Goal: Task Accomplishment & Management: Use online tool/utility

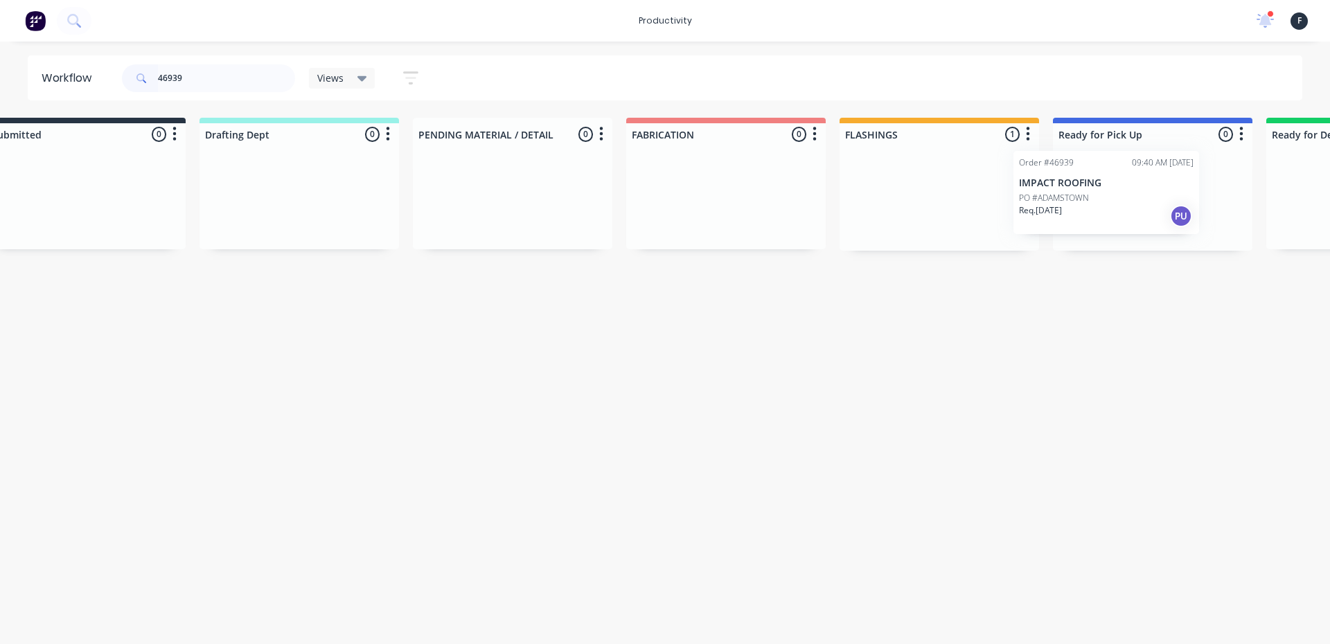
drag, startPoint x: 925, startPoint y: 229, endPoint x: 1054, endPoint y: 224, distance: 129.0
click at [1054, 224] on div "Submitted 0 Sort By Created date Required date Order number Customer name Most …" at bounding box center [1101, 184] width 2311 height 133
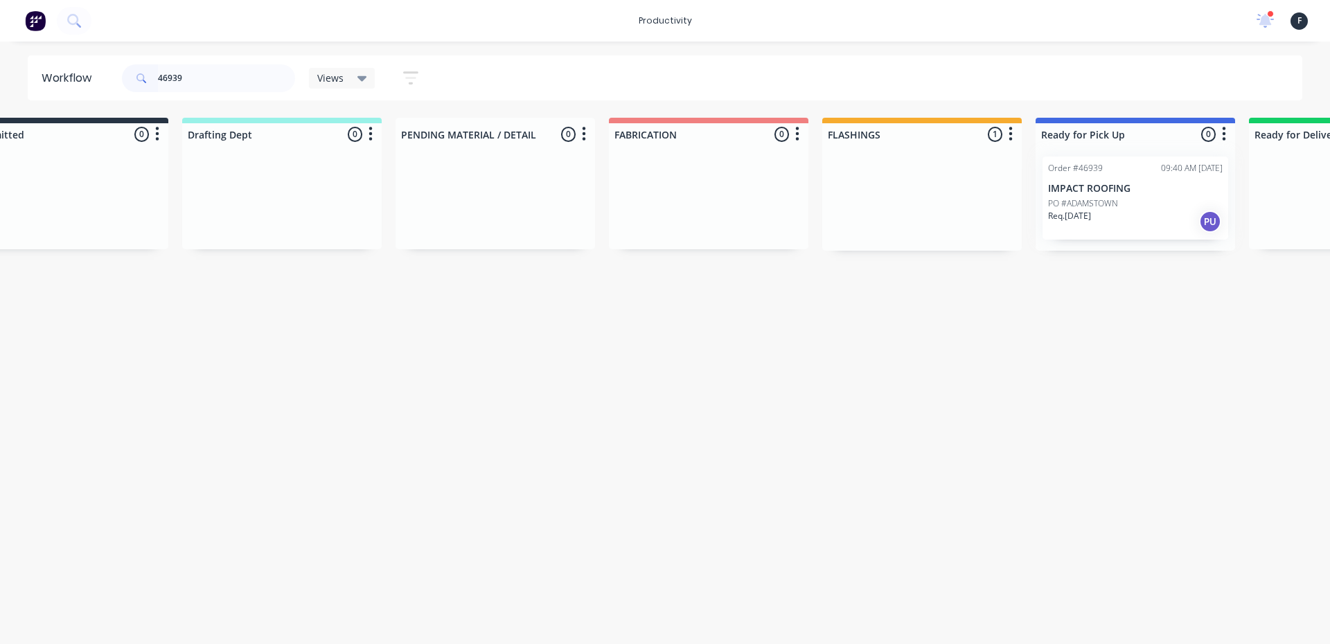
type input "46939"
click at [1086, 212] on div "Order #46939 09:40 AM 13/08/25 IMPACT ROOFING PO #ADAMSTOWN Req. 13/08/25 PU" at bounding box center [1136, 197] width 200 height 105
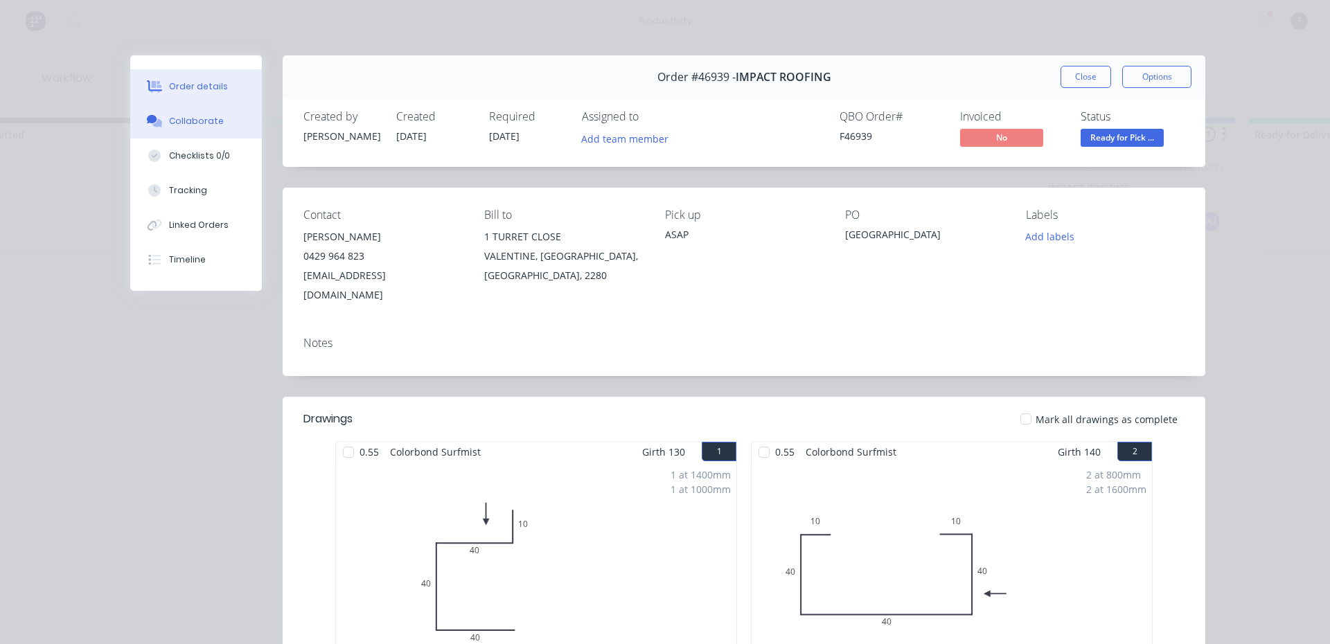
click at [188, 116] on div "Collaborate" at bounding box center [196, 121] width 55 height 12
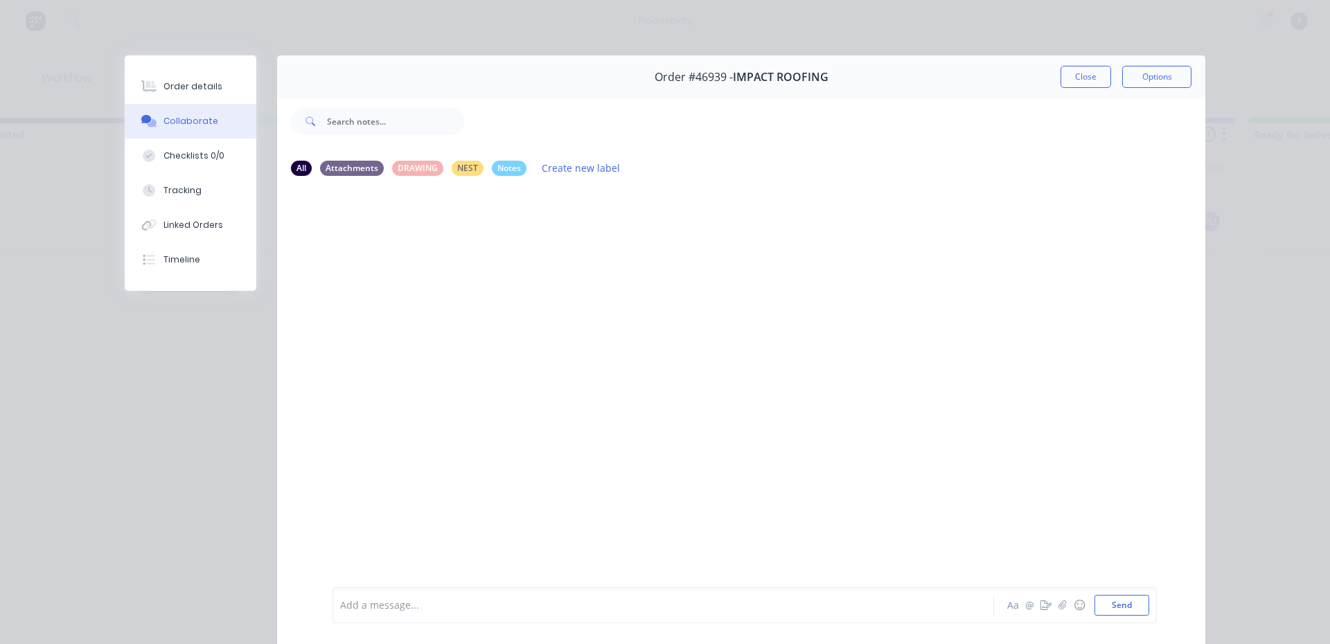
click at [428, 608] on div at bounding box center [644, 606] width 606 height 15
click at [1092, 71] on button "Close" at bounding box center [1086, 77] width 51 height 22
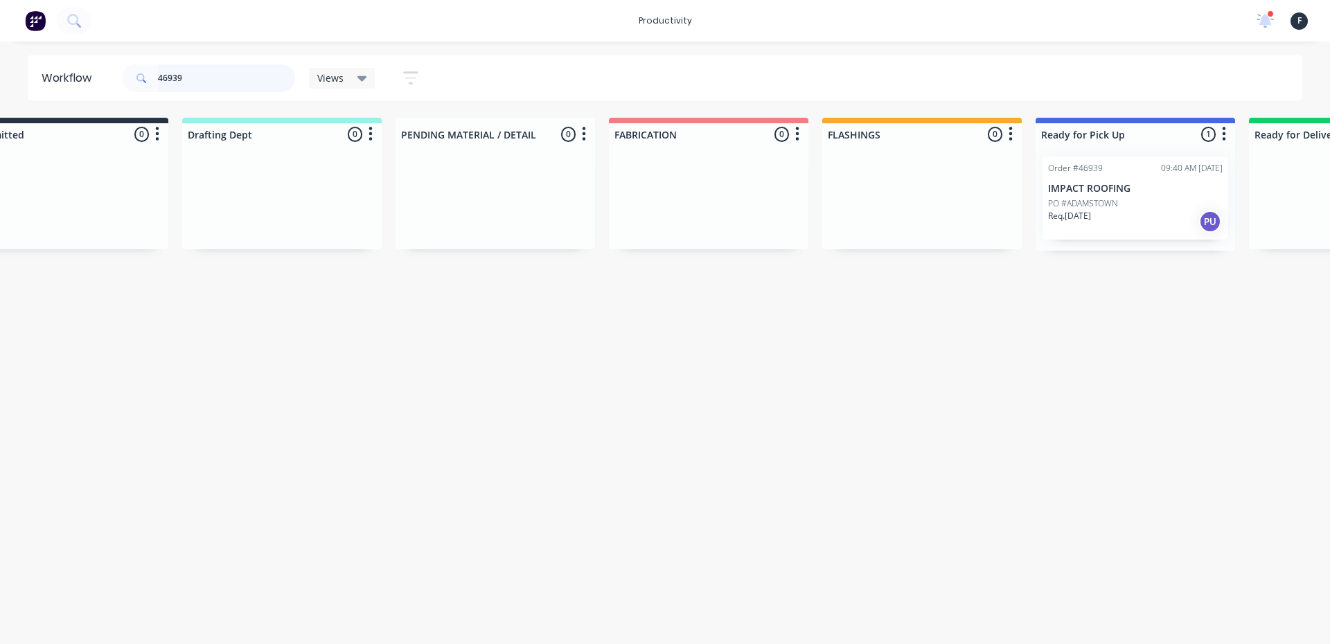
click at [222, 78] on input "46939" at bounding box center [226, 78] width 137 height 28
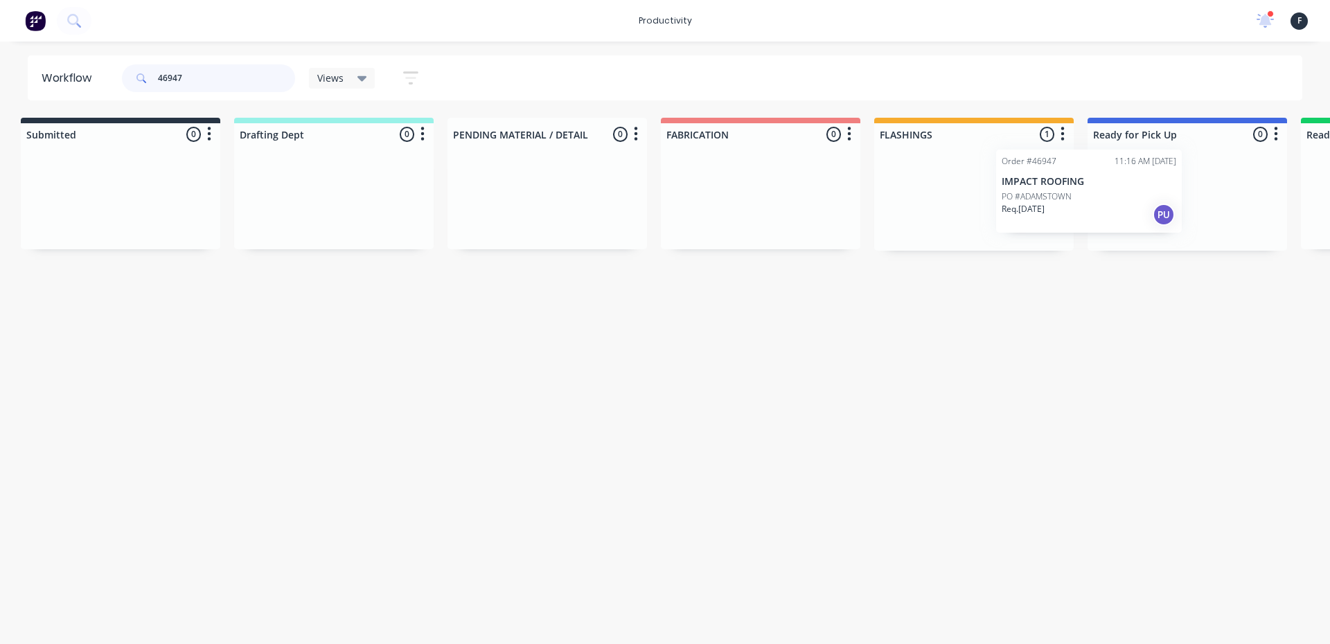
scroll to position [0, 19]
drag, startPoint x: 1003, startPoint y: 220, endPoint x: 1127, endPoint y: 211, distance: 123.6
click at [1126, 211] on div "Submitted 0 Sort By Created date Required date Order number Customer name Most …" at bounding box center [1125, 184] width 2311 height 133
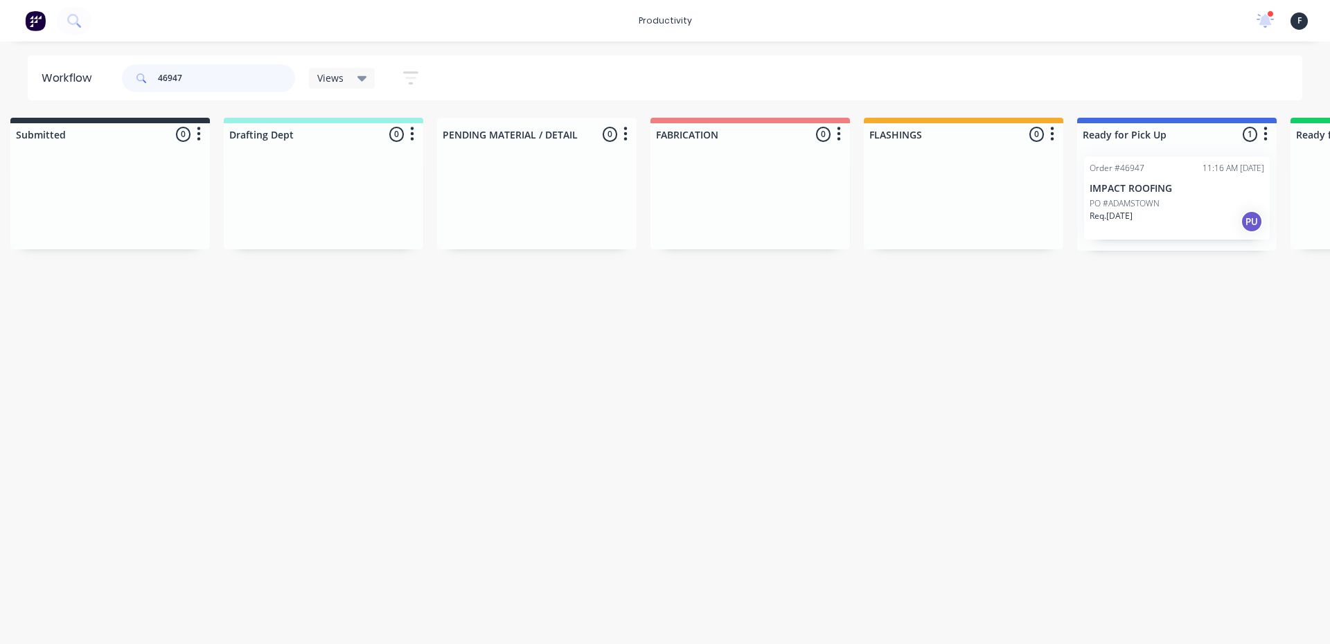
type input "46947"
click at [1133, 210] on p "Req. 13/08/25" at bounding box center [1111, 216] width 43 height 12
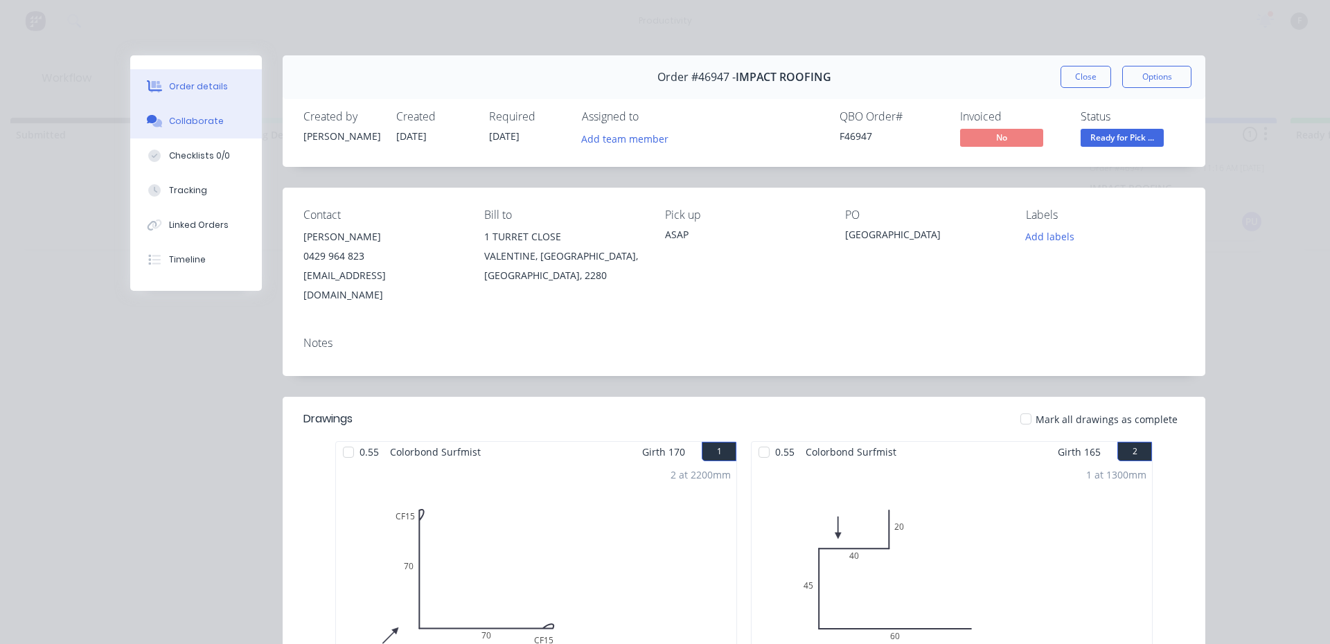
click at [185, 123] on div "Collaborate" at bounding box center [196, 121] width 55 height 12
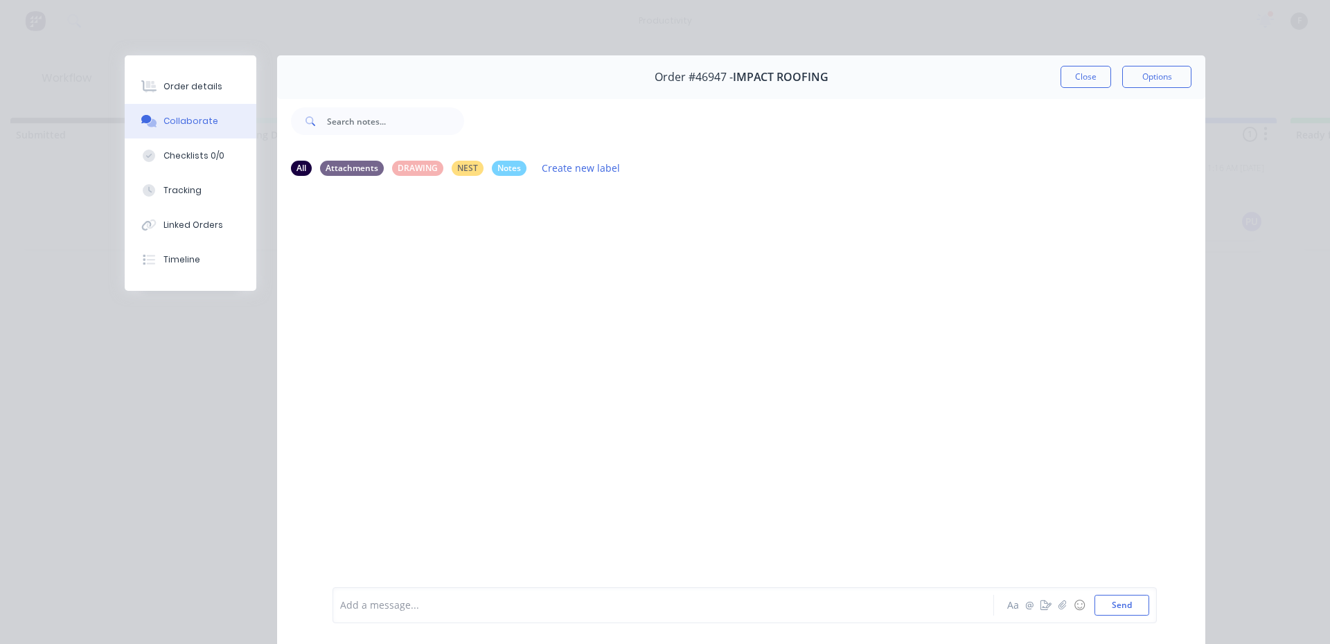
click at [408, 610] on div at bounding box center [644, 606] width 606 height 15
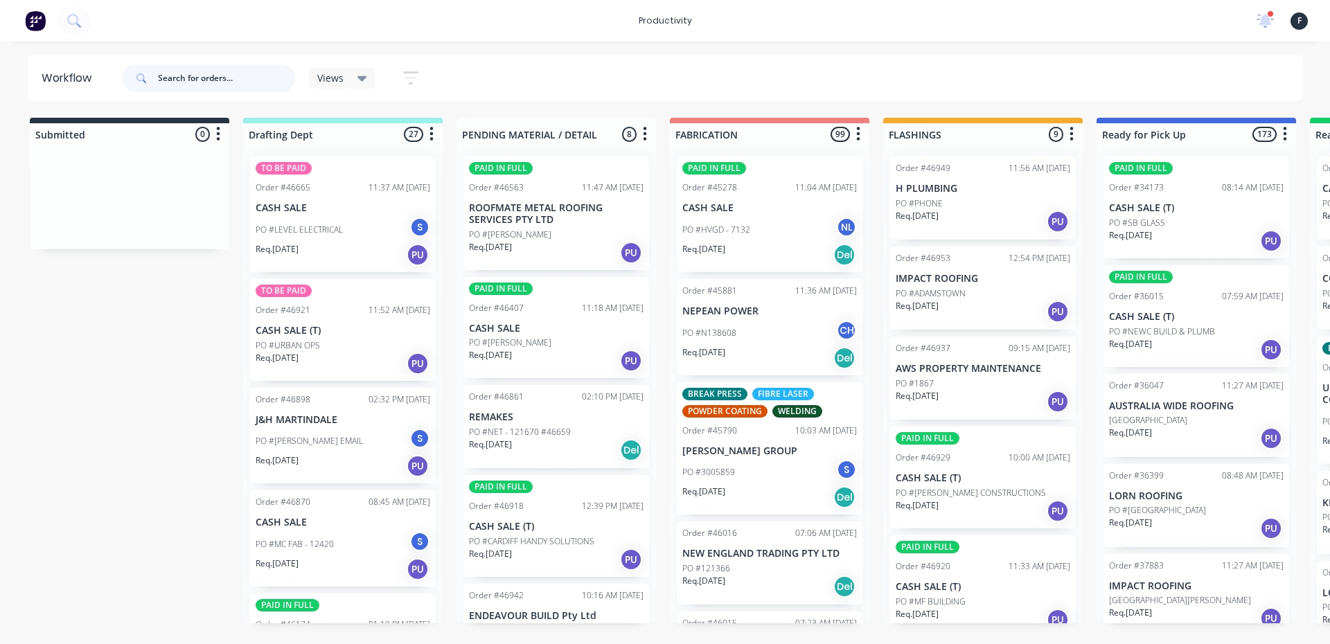
click at [197, 85] on input "text" at bounding box center [226, 78] width 137 height 28
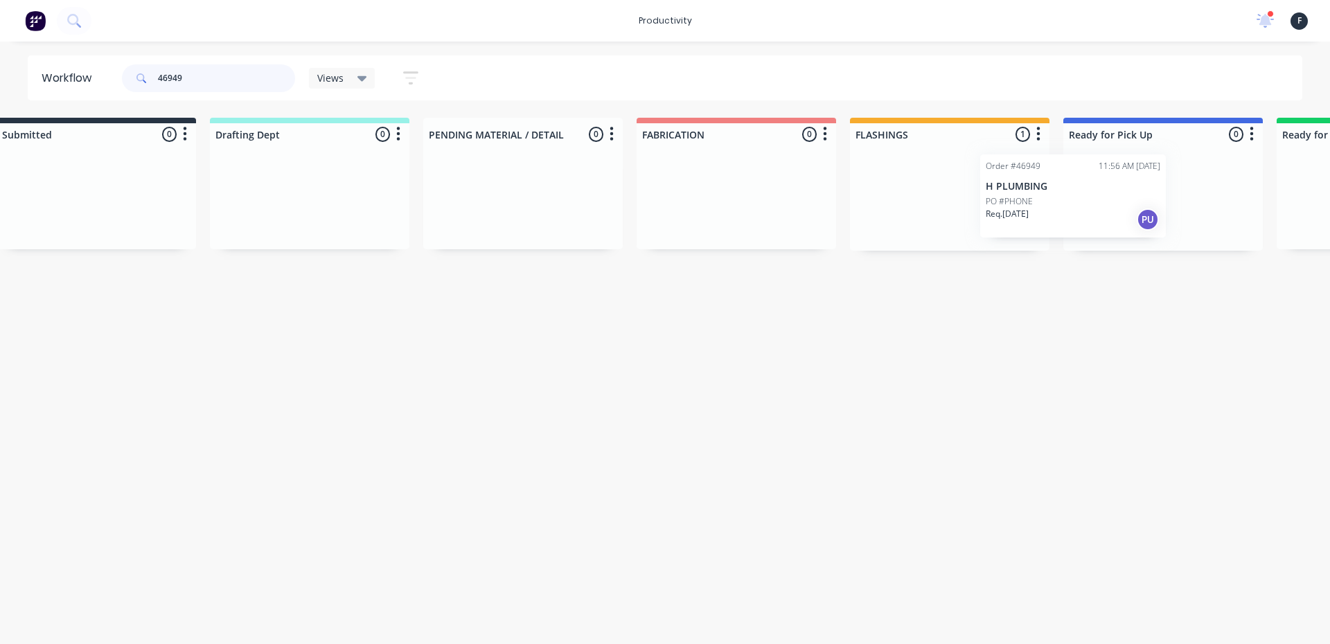
drag, startPoint x: 1001, startPoint y: 213, endPoint x: 1103, endPoint y: 211, distance: 101.9
click at [1103, 211] on div "Submitted 0 Sort By Created date Required date Order number Customer name Most …" at bounding box center [1111, 184] width 2311 height 133
type input "46949"
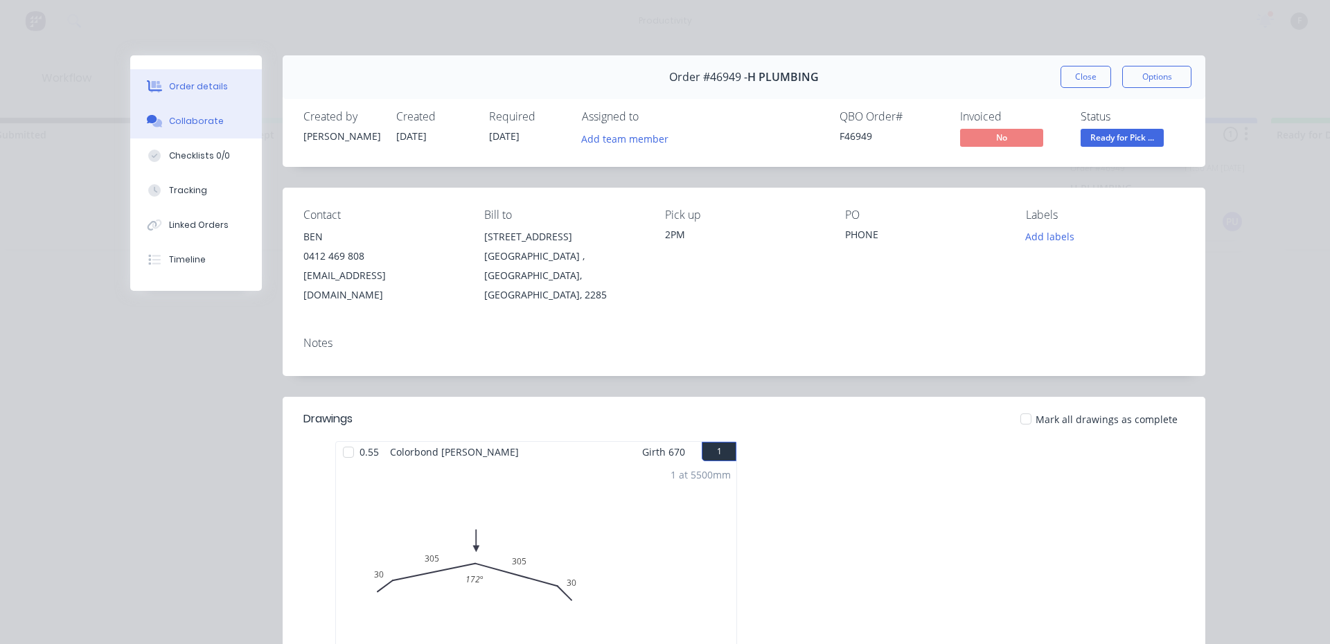
click at [196, 133] on button "Collaborate" at bounding box center [196, 121] width 132 height 35
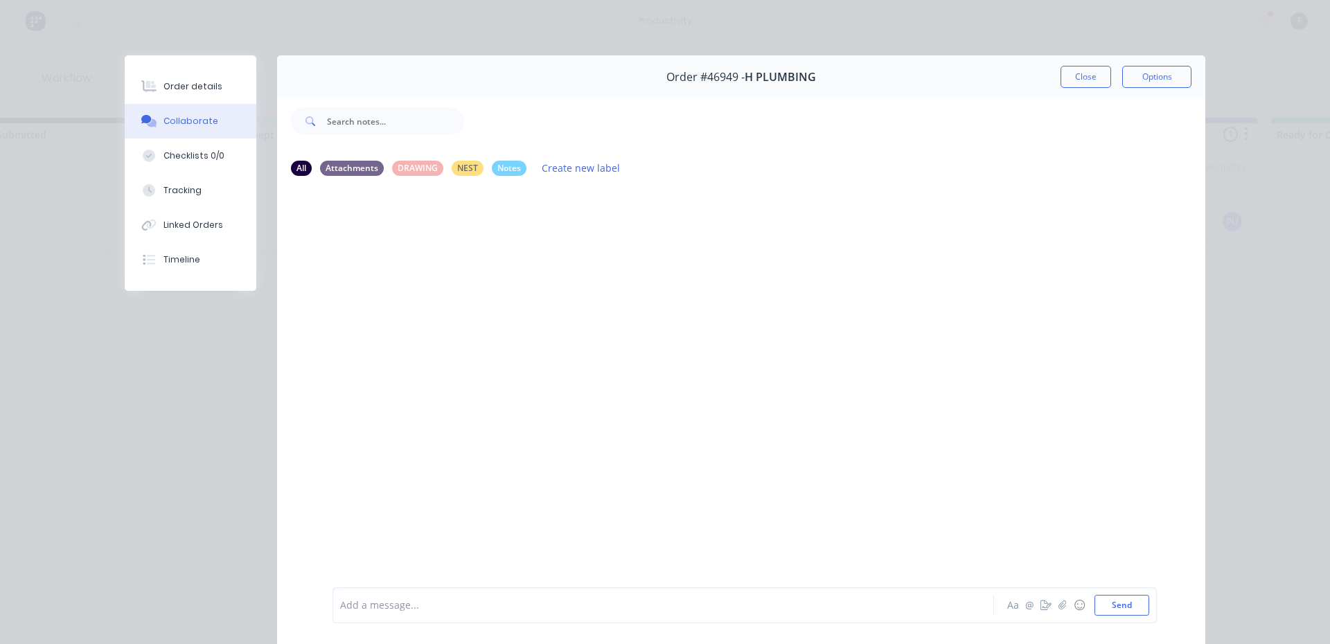
click at [446, 612] on div at bounding box center [644, 606] width 606 height 15
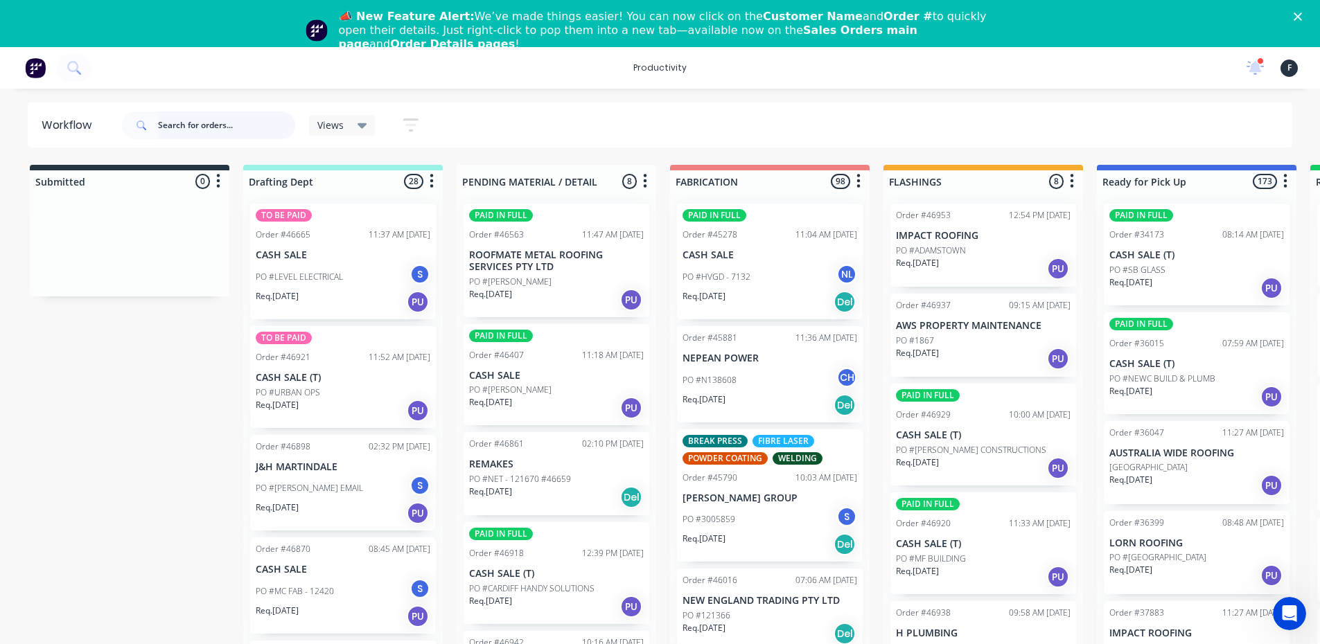
click at [206, 125] on input "text" at bounding box center [226, 126] width 137 height 28
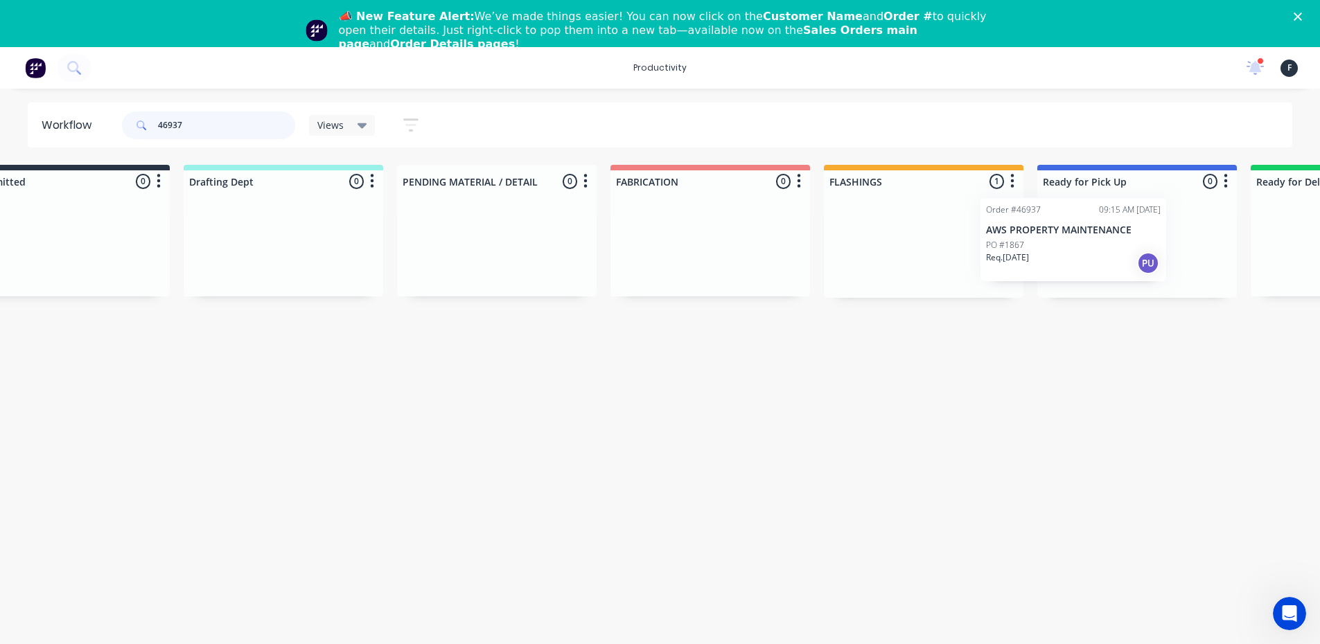
scroll to position [0, 82]
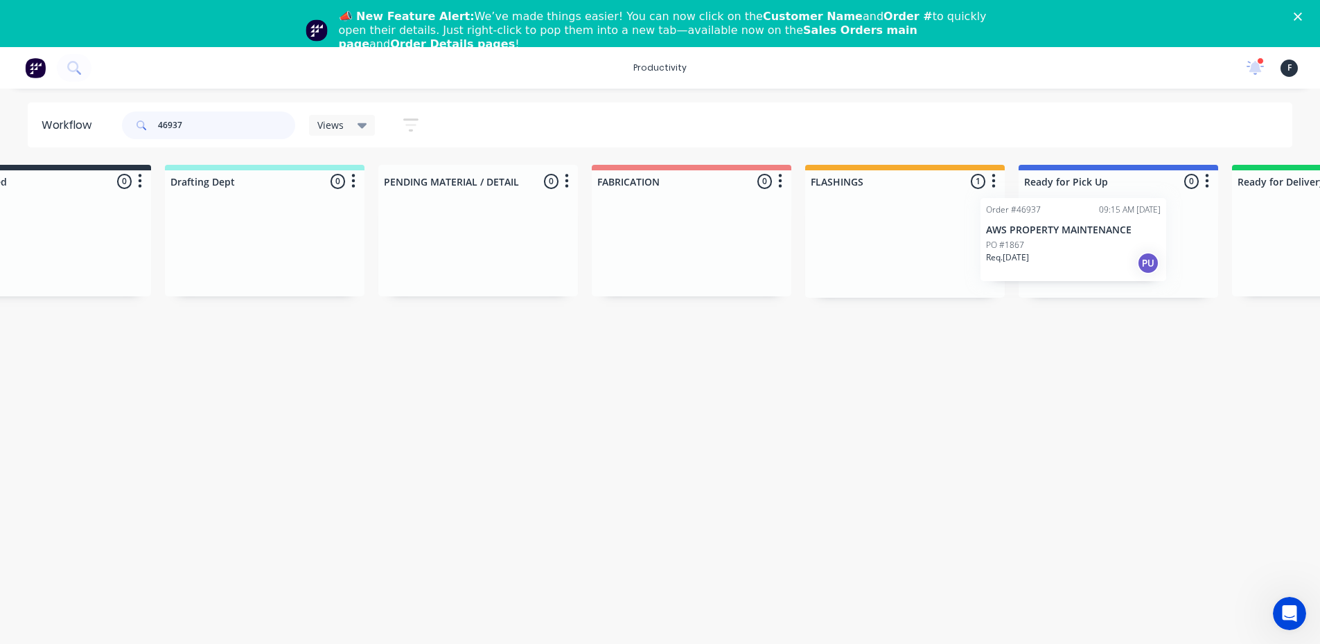
drag, startPoint x: 928, startPoint y: 263, endPoint x: 1010, endPoint y: 260, distance: 82.5
click at [1007, 260] on div "Submitted 0 Sort By Created date Required date Order number Customer name Most …" at bounding box center [1066, 231] width 2311 height 133
type input "46937"
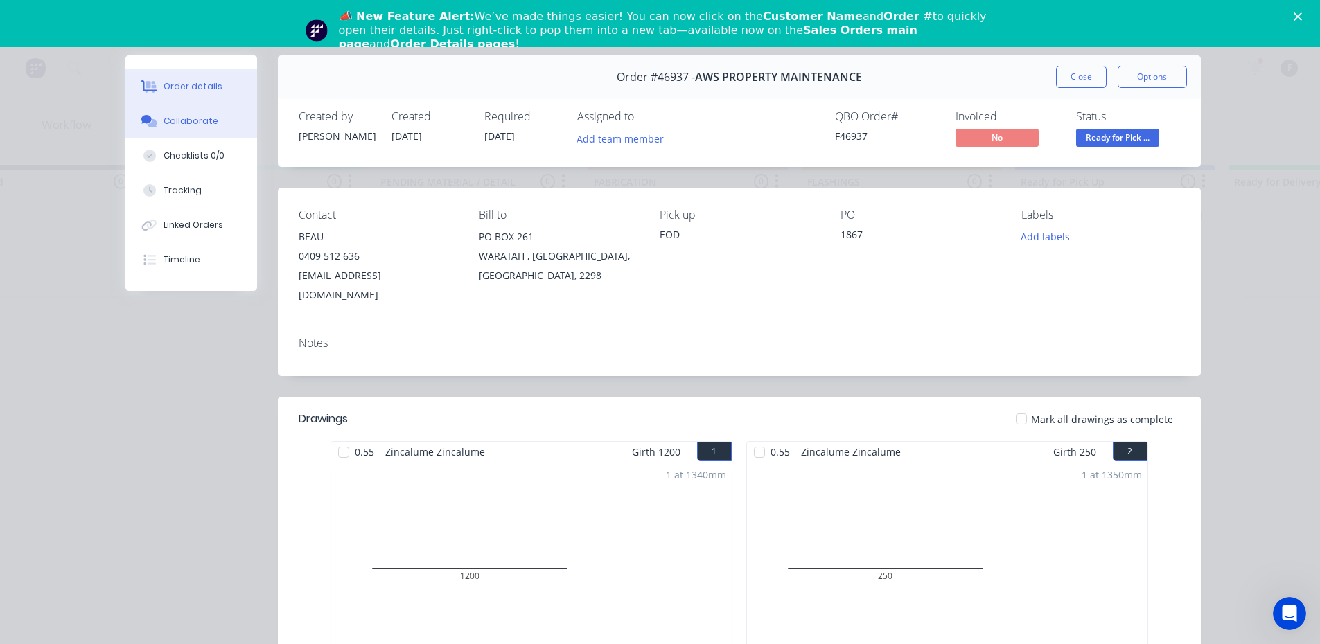
click at [185, 116] on div "Collaborate" at bounding box center [191, 121] width 55 height 12
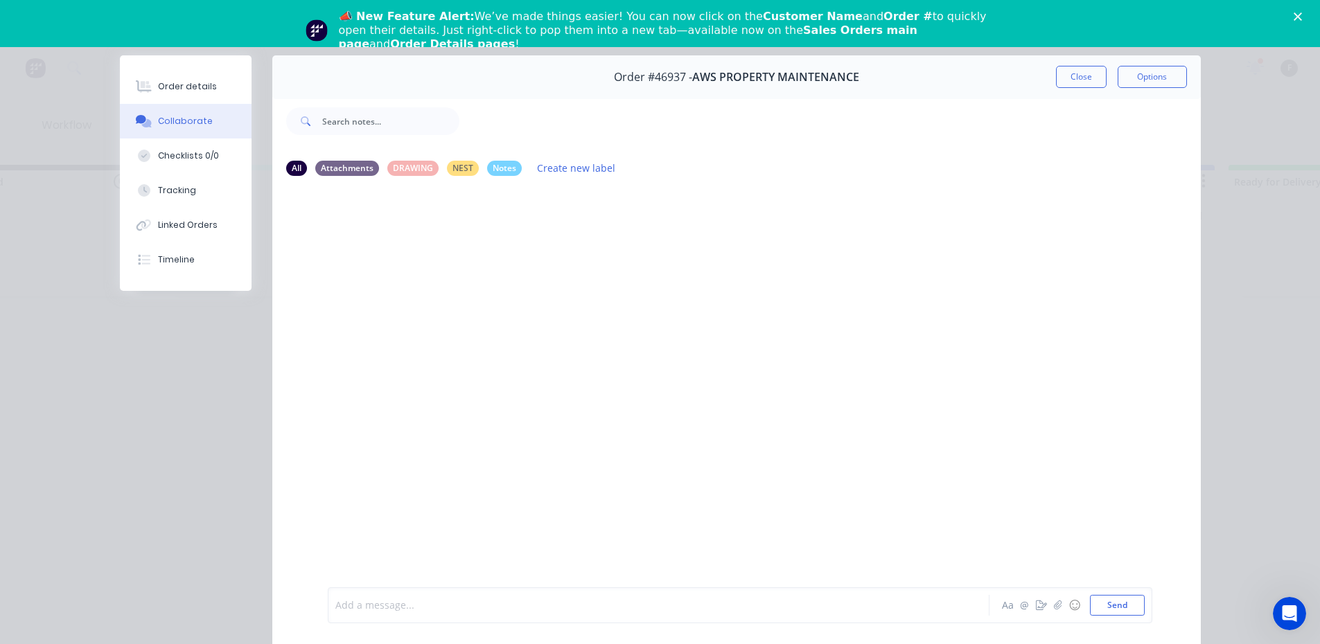
click at [394, 599] on div at bounding box center [639, 606] width 606 height 15
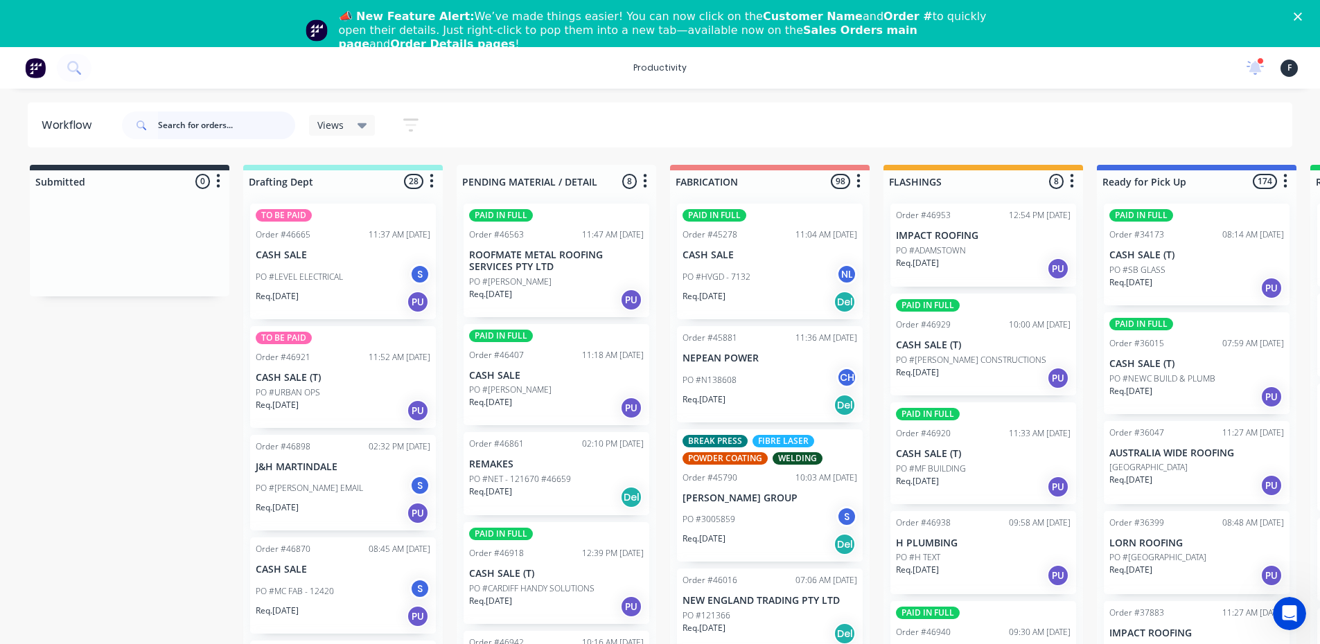
click at [229, 130] on input "text" at bounding box center [226, 126] width 137 height 28
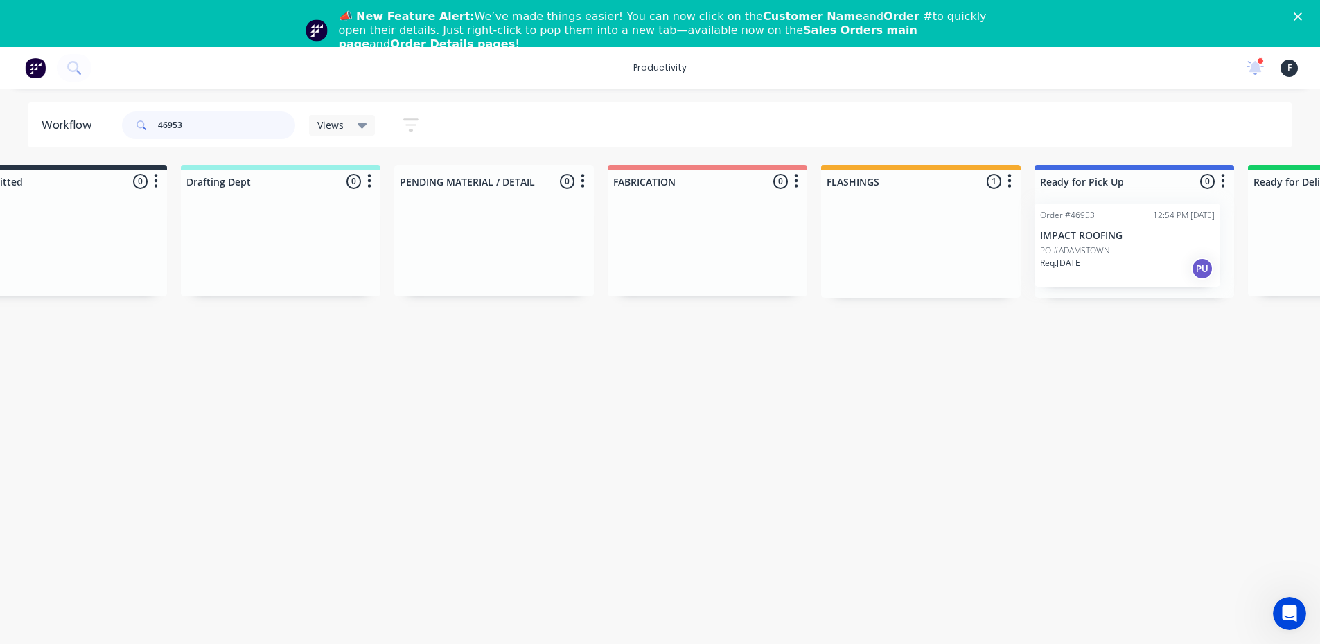
drag, startPoint x: 921, startPoint y: 258, endPoint x: 1073, endPoint y: 258, distance: 151.7
click at [1073, 258] on div "Submitted 0 Sort By Created date Required date Order number Customer name Most …" at bounding box center [1082, 231] width 2311 height 133
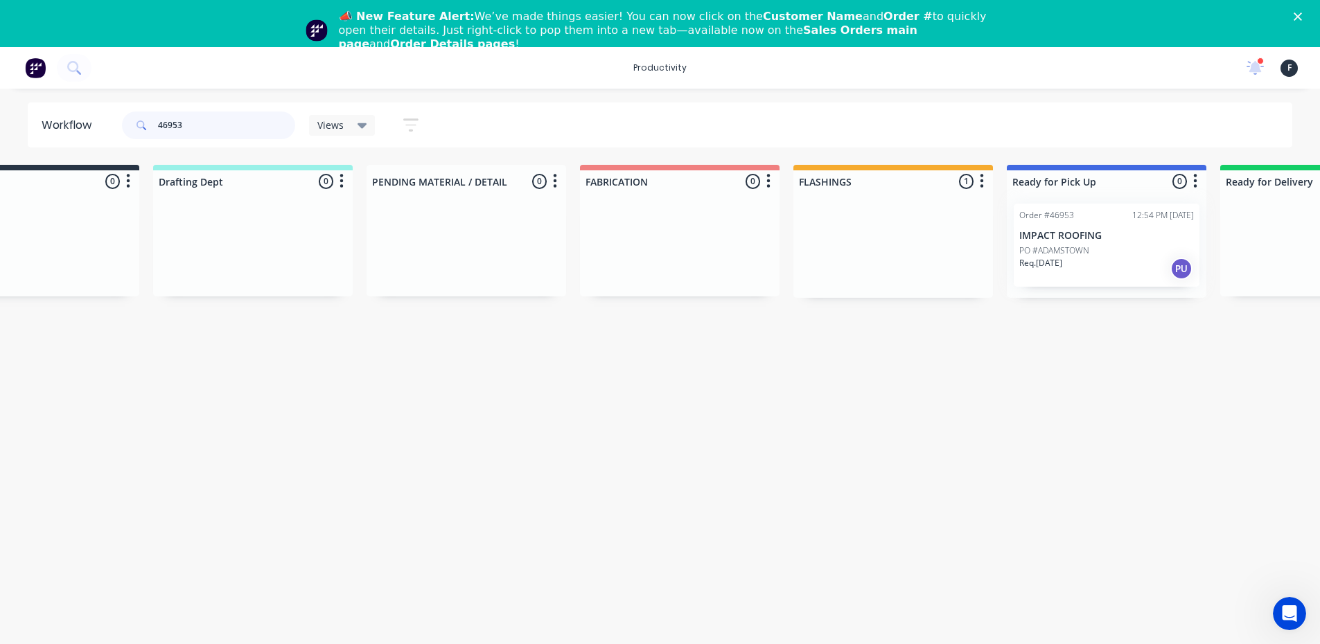
type input "46953"
click at [1073, 258] on div at bounding box center [1107, 245] width 200 height 105
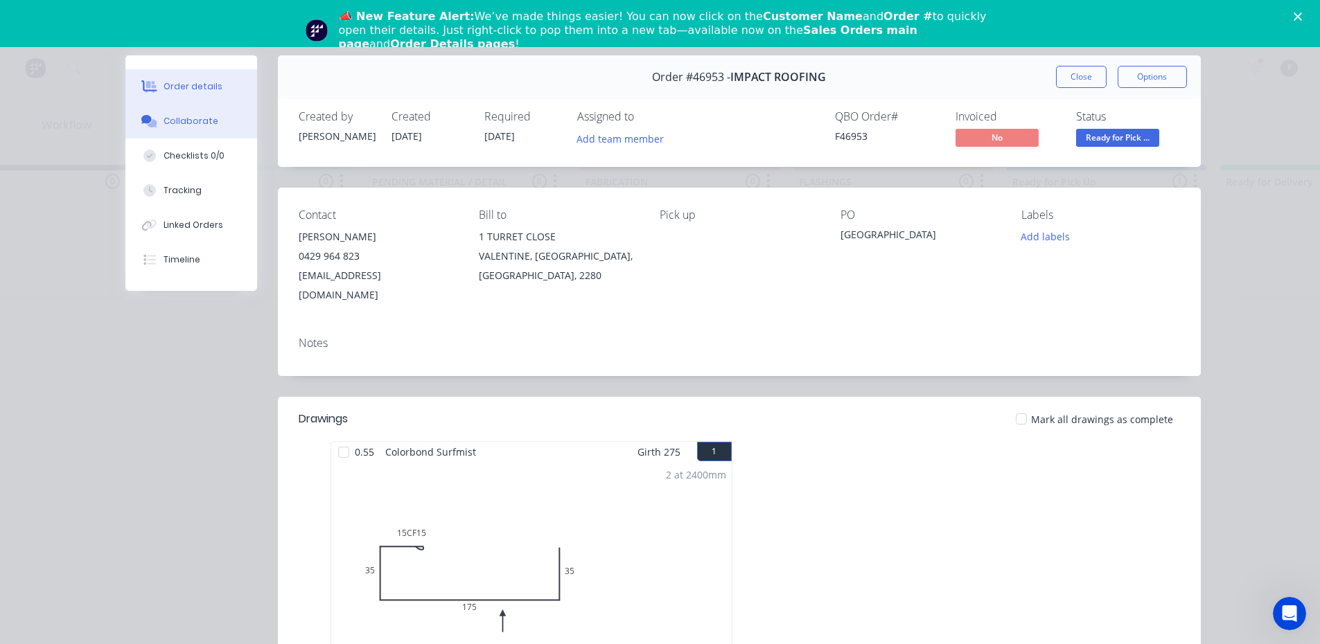
click at [208, 129] on button "Collaborate" at bounding box center [191, 121] width 132 height 35
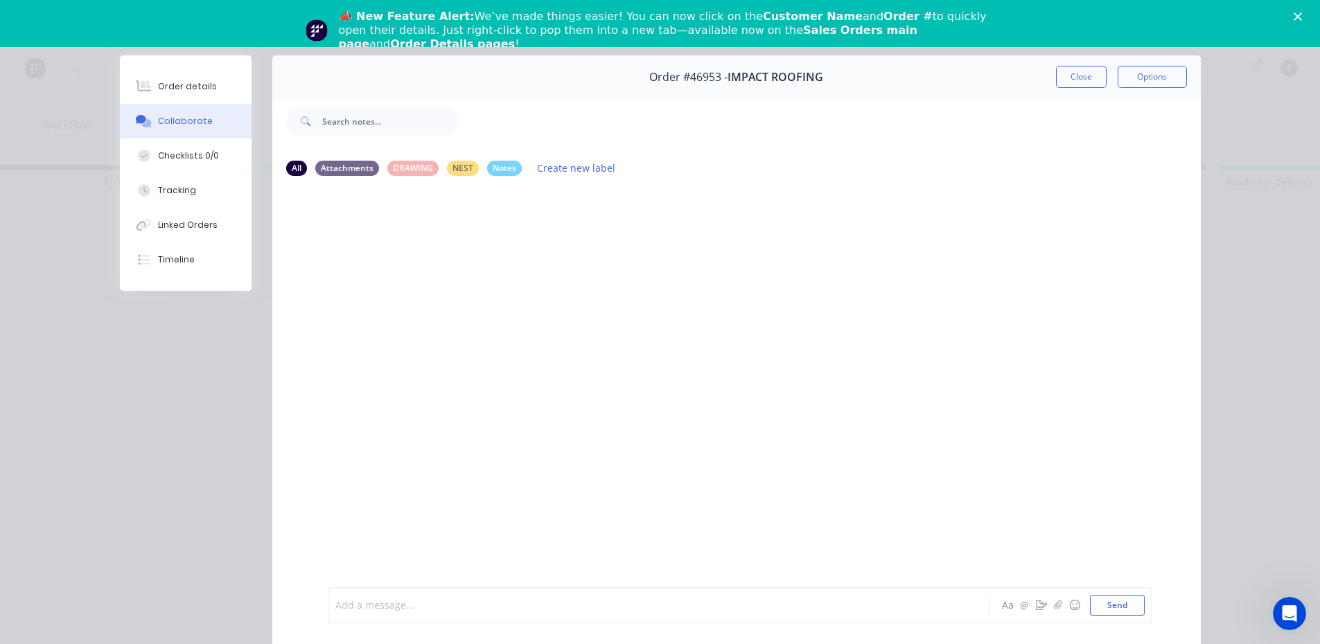
click at [385, 610] on div at bounding box center [639, 606] width 606 height 15
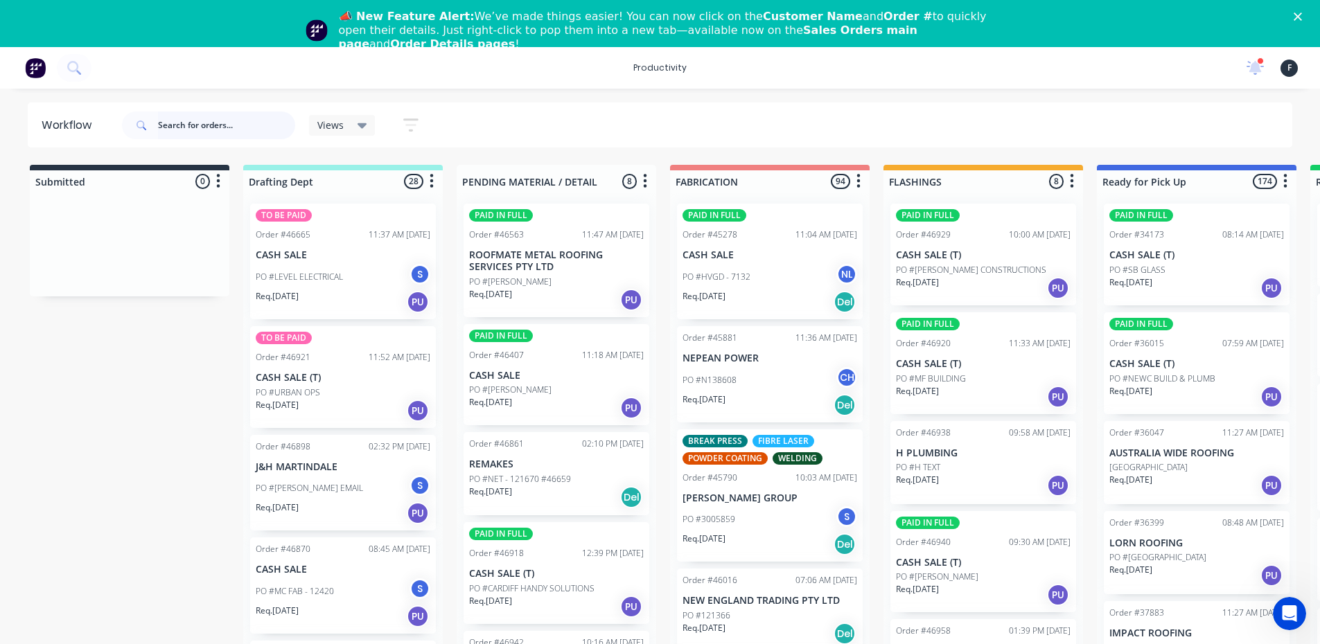
click at [203, 125] on input "text" at bounding box center [226, 126] width 137 height 28
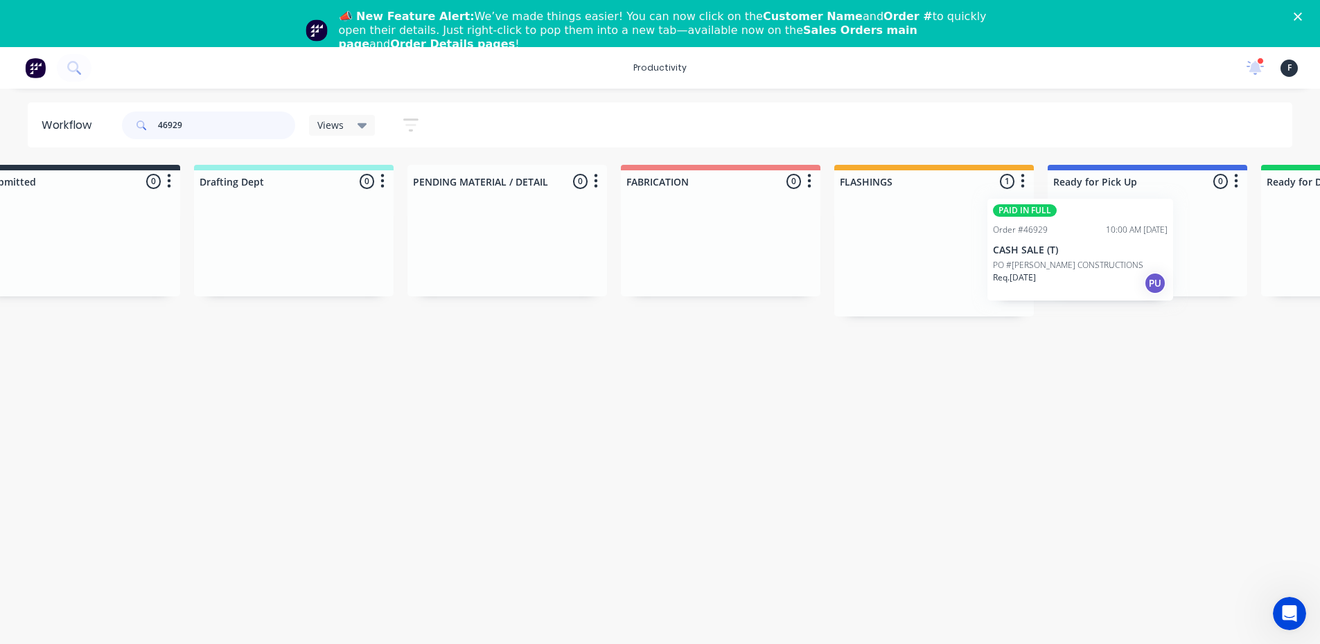
drag, startPoint x: 960, startPoint y: 279, endPoint x: 1079, endPoint y: 274, distance: 119.3
click at [1079, 274] on div "Submitted 0 Sort By Created date Required date Order number Customer name Most …" at bounding box center [1095, 241] width 2311 height 152
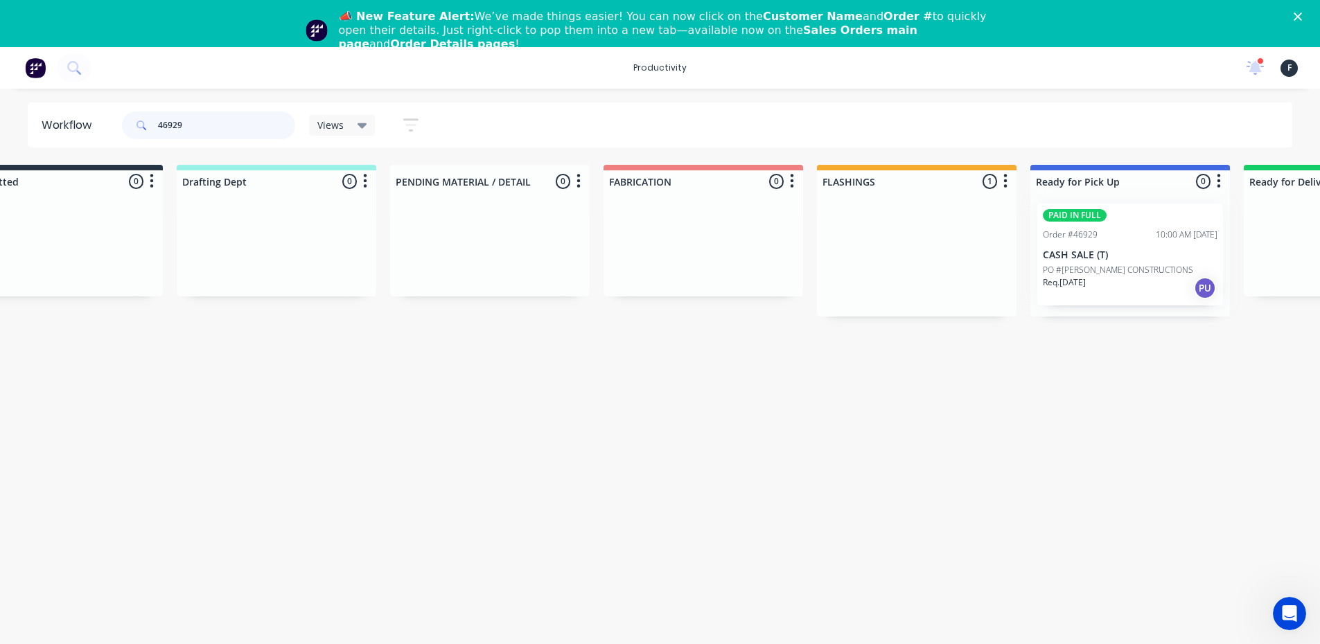
type input "46929"
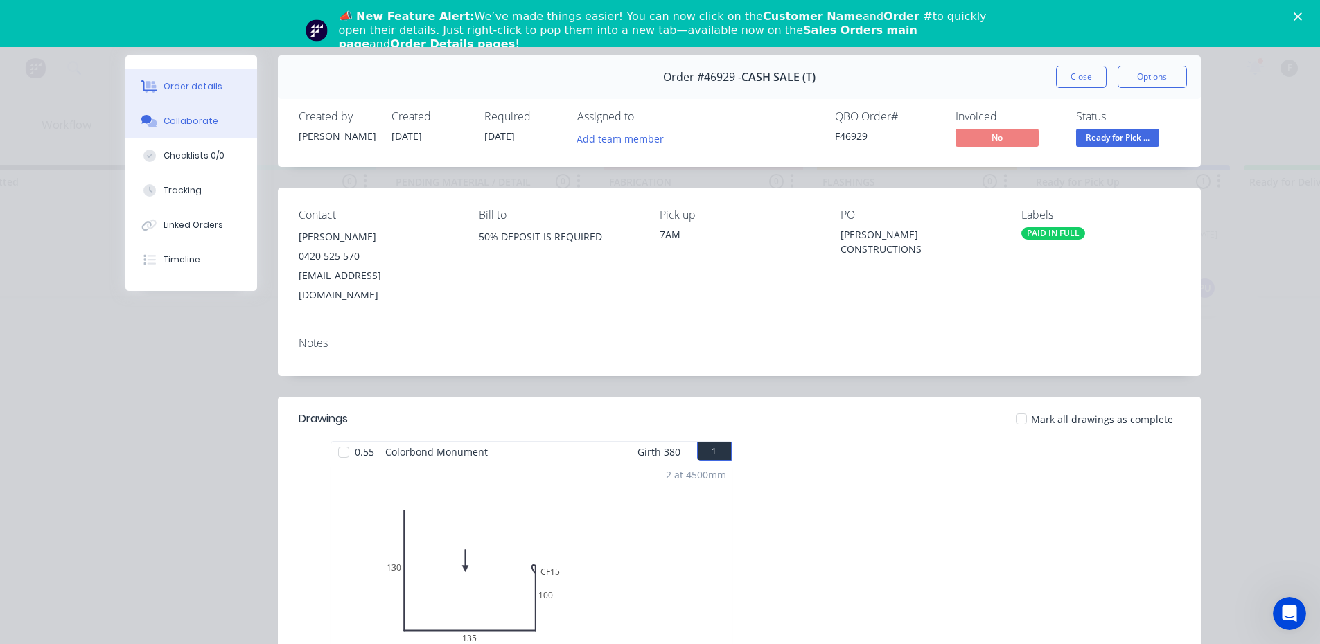
click at [204, 128] on button "Collaborate" at bounding box center [191, 121] width 132 height 35
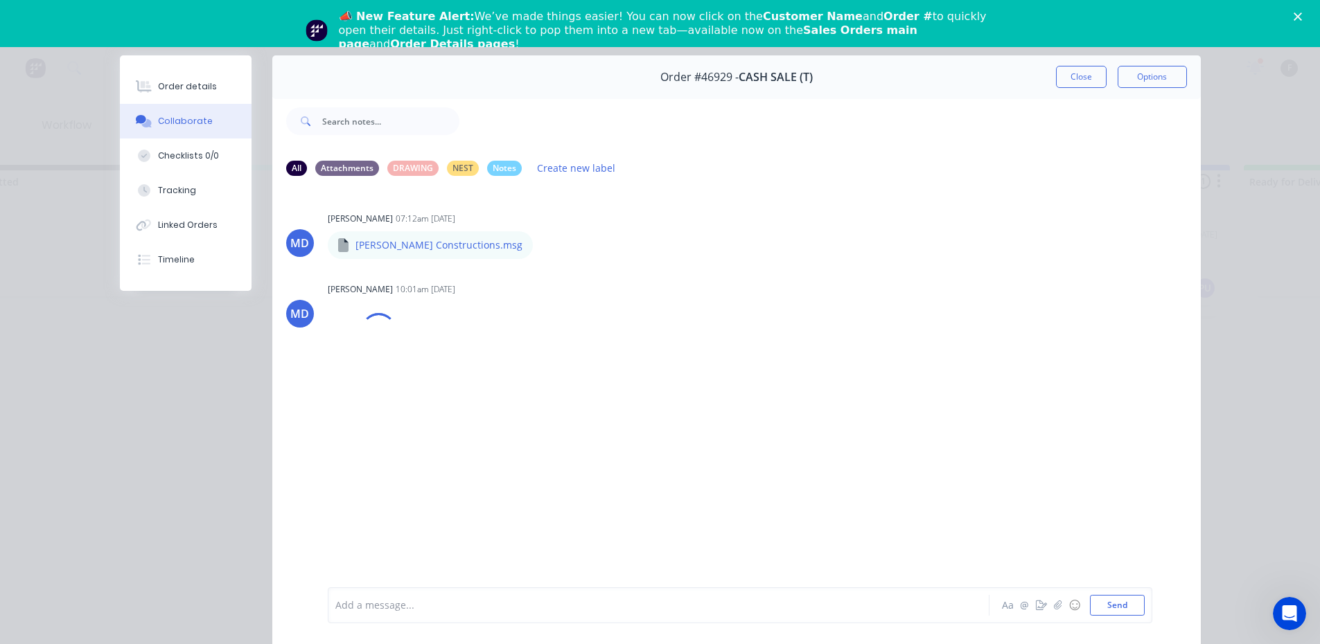
click at [400, 606] on div at bounding box center [639, 606] width 606 height 15
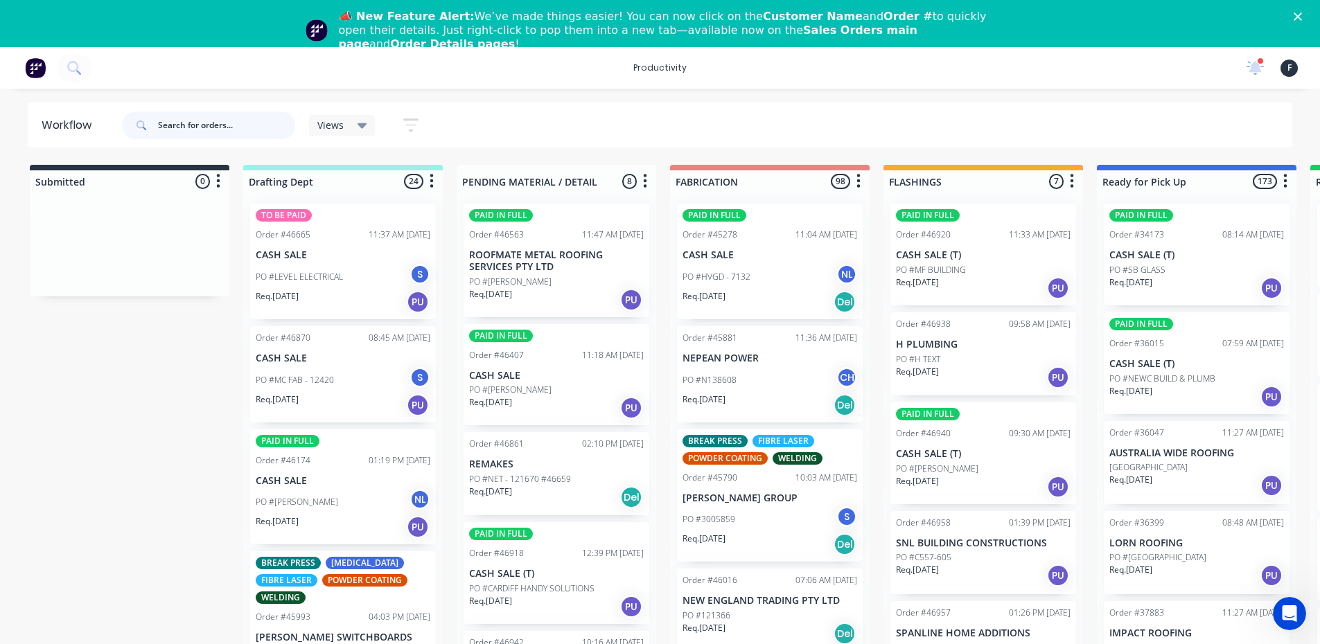
click at [194, 119] on input "text" at bounding box center [226, 126] width 137 height 28
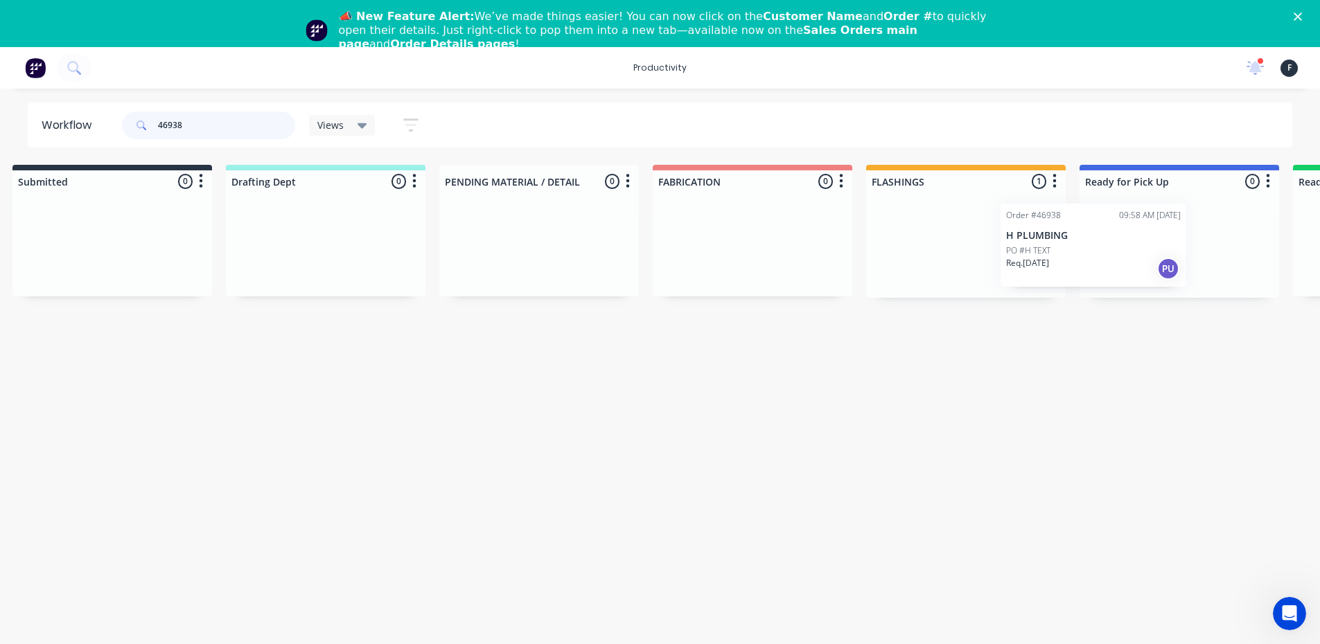
scroll to position [0, 22]
drag, startPoint x: 1025, startPoint y: 275, endPoint x: 1148, endPoint y: 275, distance: 122.6
click at [1148, 275] on div "Submitted 0 Sort By Created date Required date Order number Customer name Most …" at bounding box center [1122, 231] width 2311 height 133
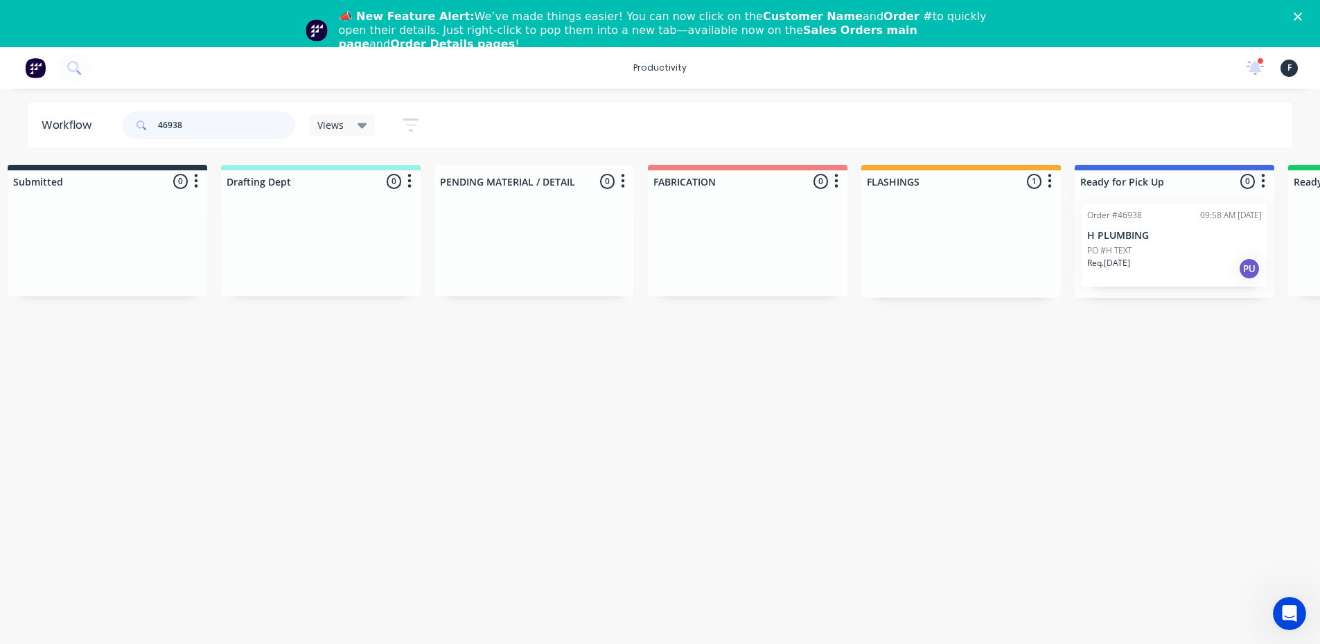
type input "46938"
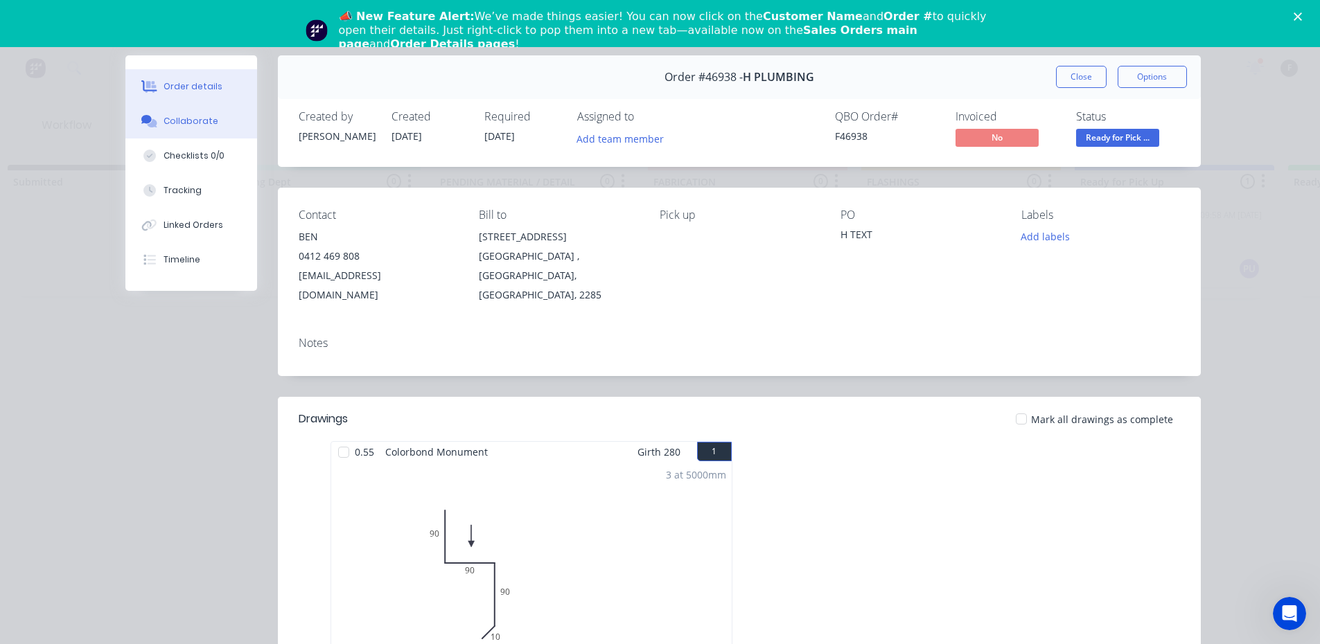
click at [213, 114] on button "Collaborate" at bounding box center [191, 121] width 132 height 35
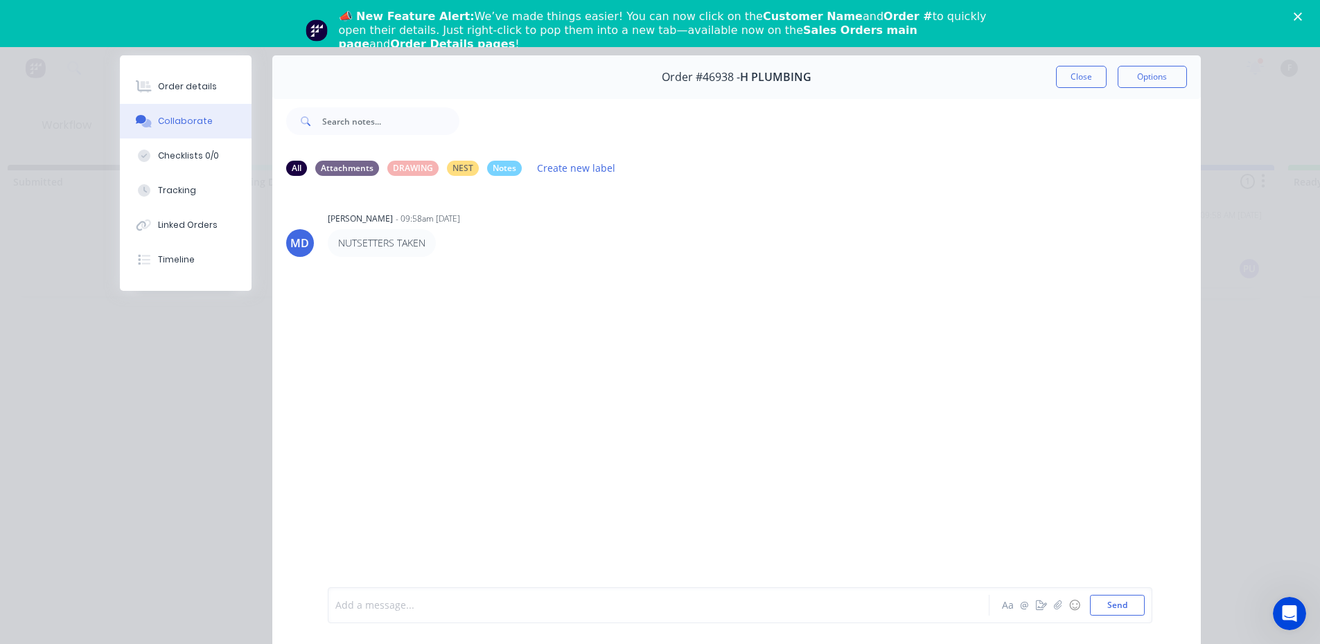
click at [394, 603] on div at bounding box center [639, 606] width 606 height 15
